Goal: Navigation & Orientation: Go to known website

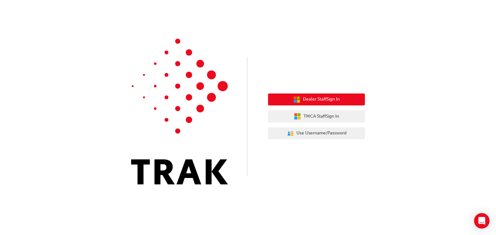
click at [312, 100] on span "Dealer Staff Sign In" at bounding box center [321, 99] width 37 height 7
